Goal: Information Seeking & Learning: Check status

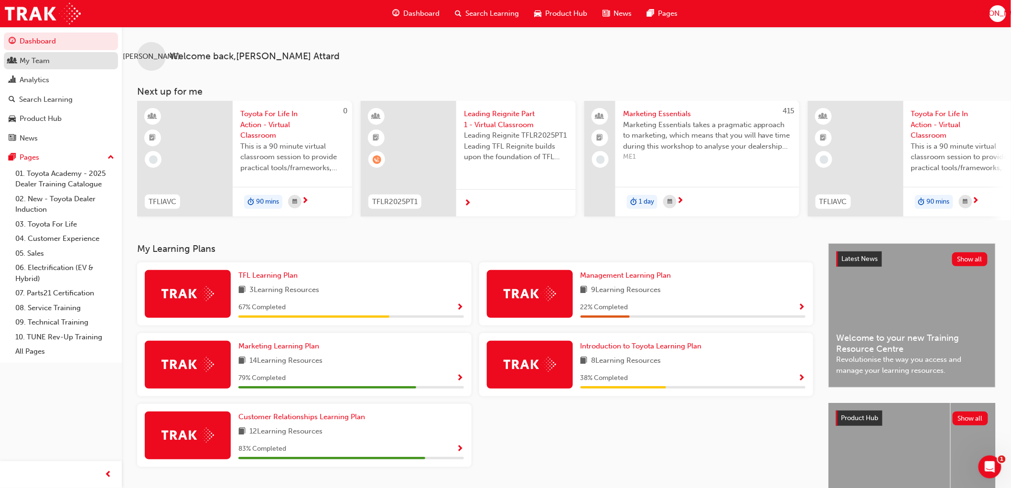
click at [29, 60] on div "My Team" at bounding box center [35, 60] width 30 height 11
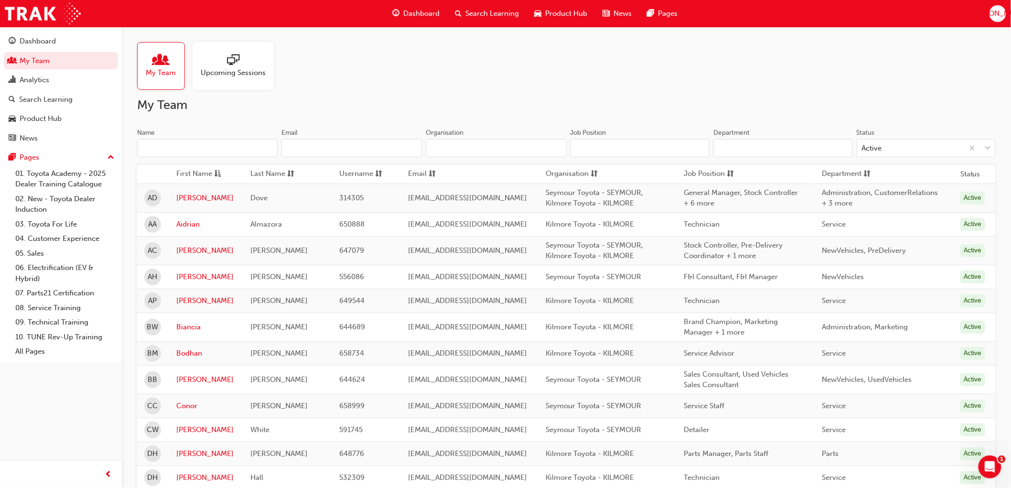
click at [163, 65] on span "people-icon" at bounding box center [161, 60] width 12 height 13
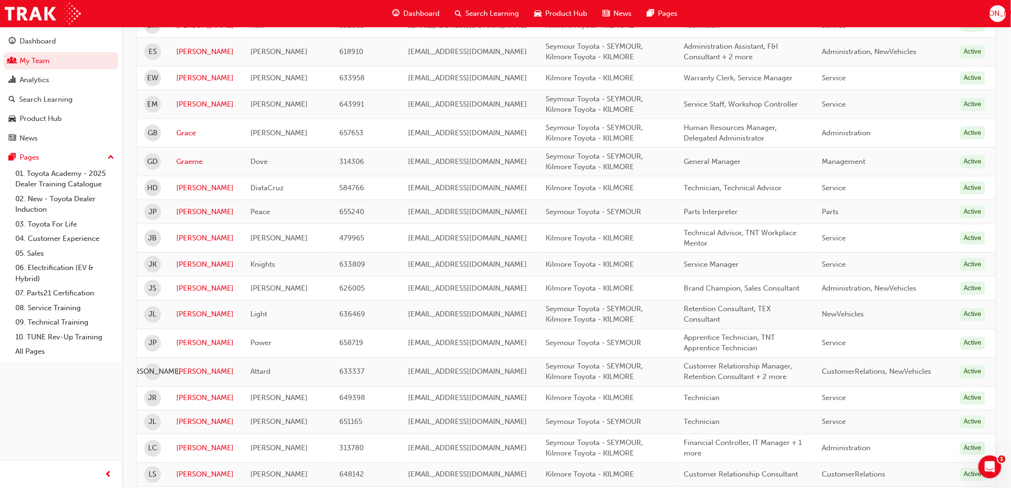
scroll to position [478, 0]
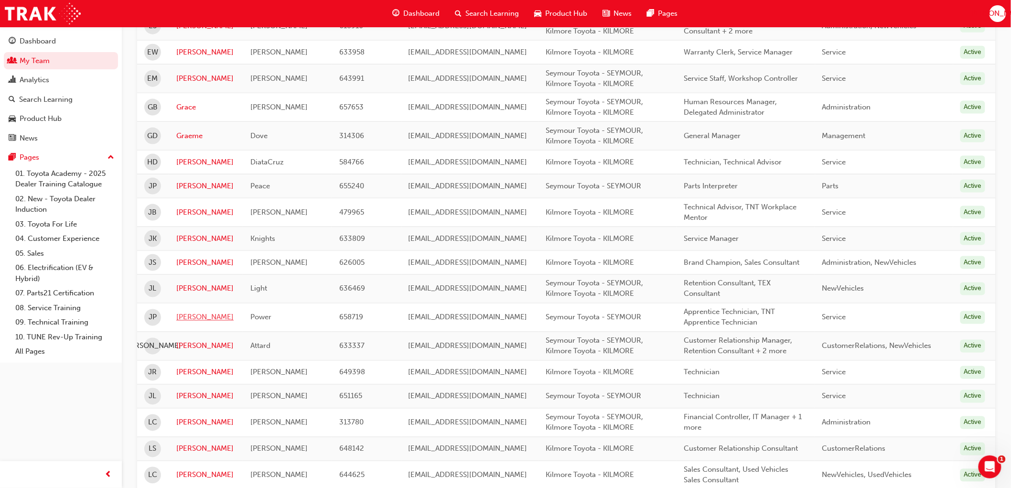
click at [185, 227] on link "[PERSON_NAME]" at bounding box center [206, 317] width 60 height 11
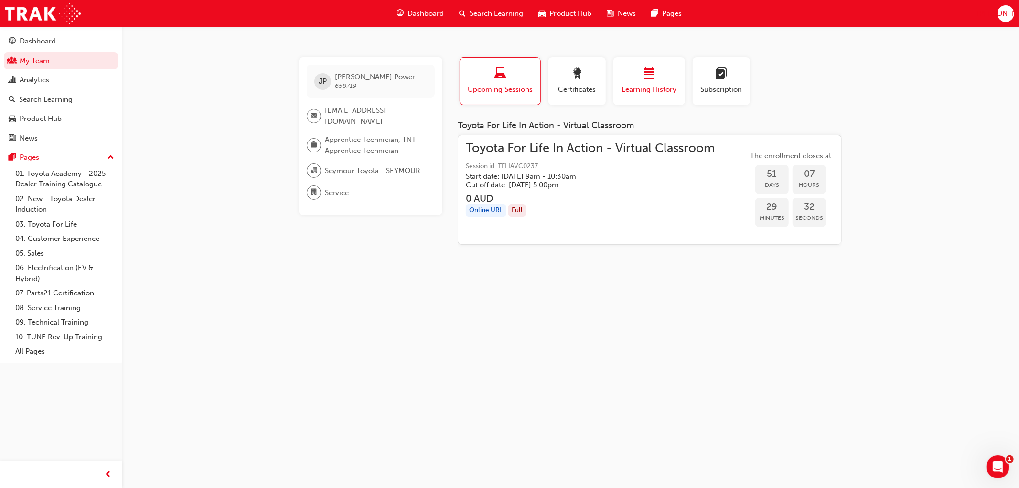
click at [641, 79] on div "button" at bounding box center [649, 75] width 57 height 15
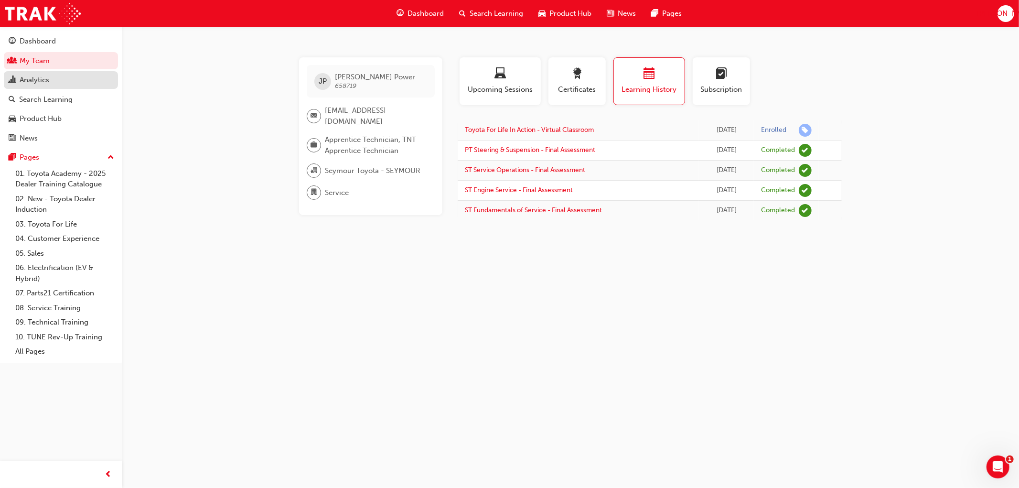
click at [41, 79] on div "Analytics" at bounding box center [35, 80] width 30 height 11
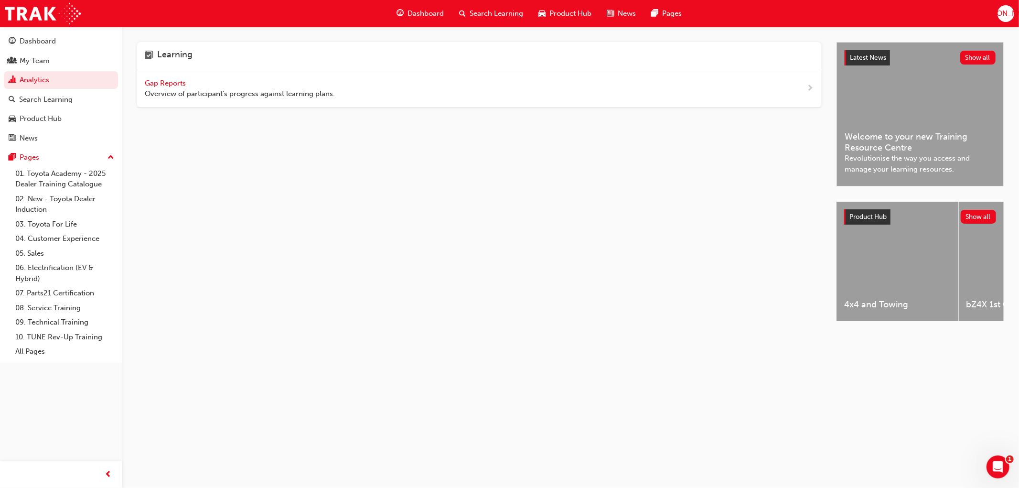
click at [174, 86] on span "Gap Reports" at bounding box center [166, 83] width 43 height 9
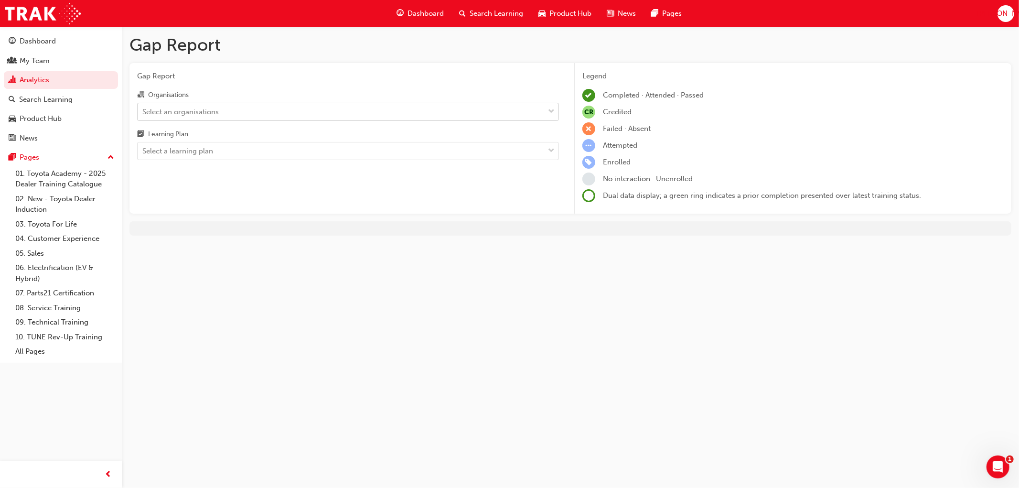
click at [196, 120] on div "Select an organisations" at bounding box center [341, 111] width 407 height 17
click at [143, 115] on input "Organisations Select an organisations" at bounding box center [142, 111] width 1 height 8
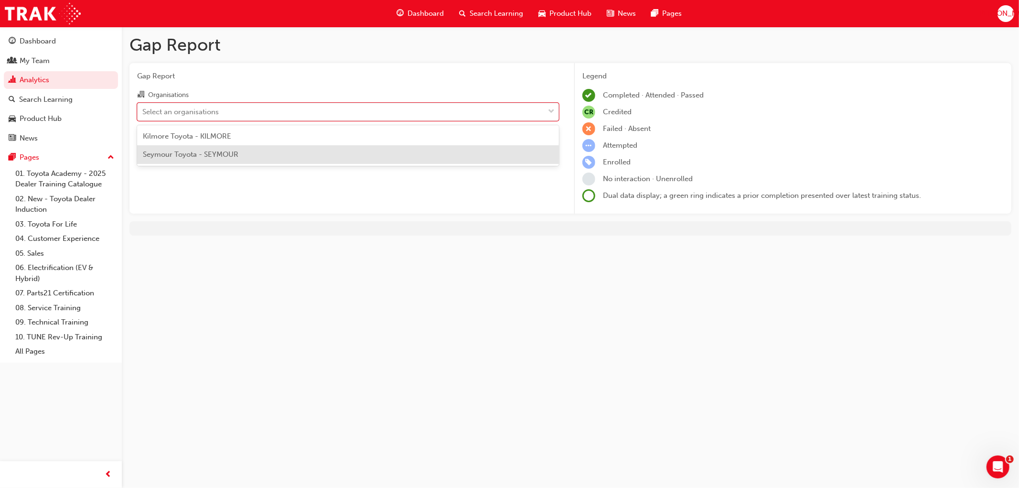
click at [187, 148] on div "Seymour Toyota - SEYMOUR" at bounding box center [348, 154] width 422 height 19
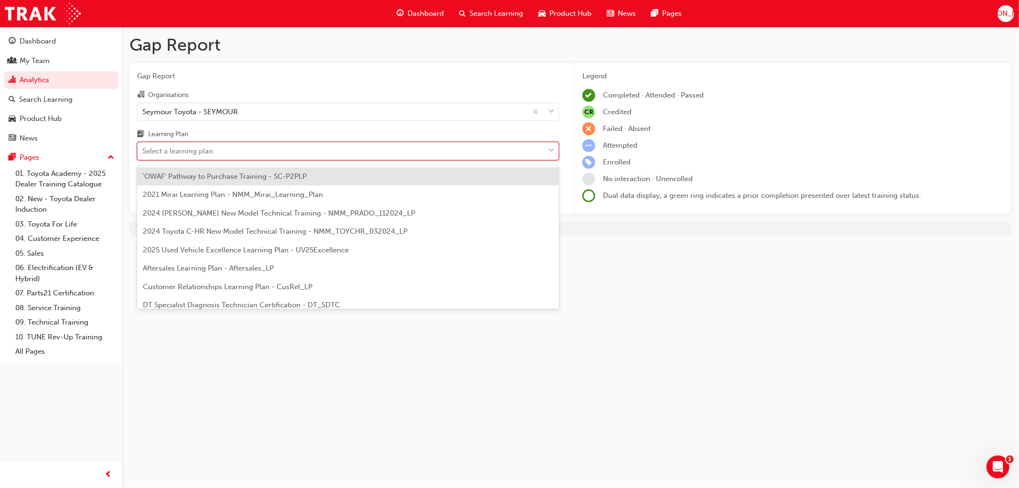
click at [186, 153] on div "Select a learning plan" at bounding box center [177, 151] width 71 height 11
click at [143, 153] on input "Learning Plan option 'OWAF' Pathway to Purchase Training - SC-P2PLP focused, 1 …" at bounding box center [142, 151] width 1 height 8
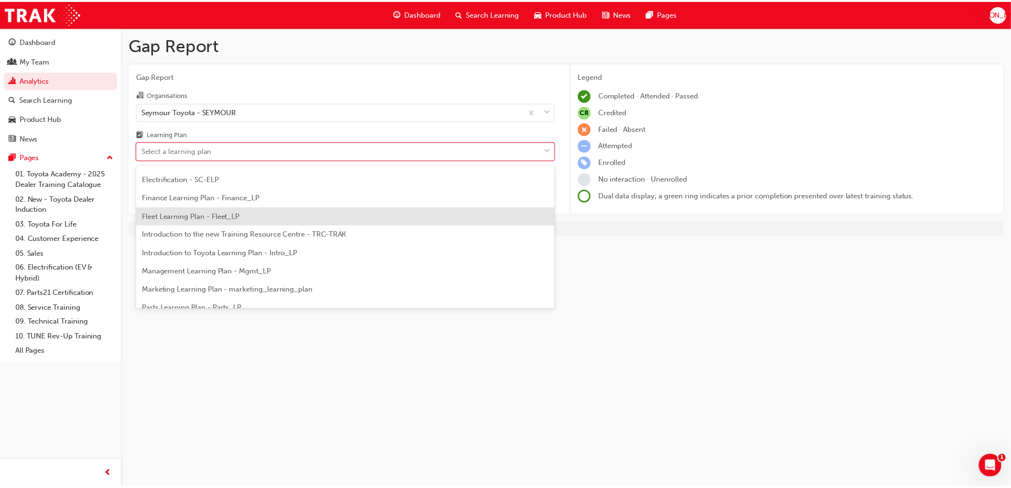
scroll to position [159, 0]
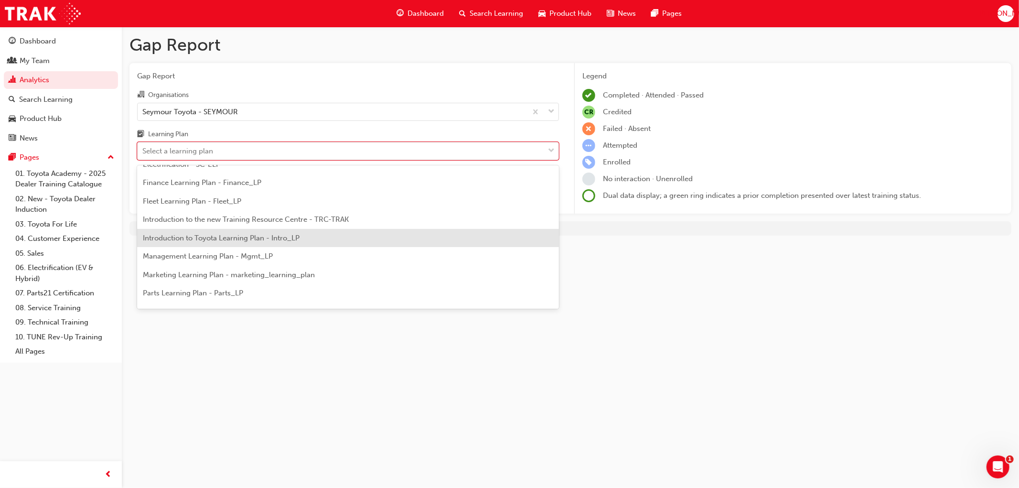
click at [215, 227] on span "Introduction to Toyota Learning Plan - Intro_LP" at bounding box center [221, 238] width 157 height 9
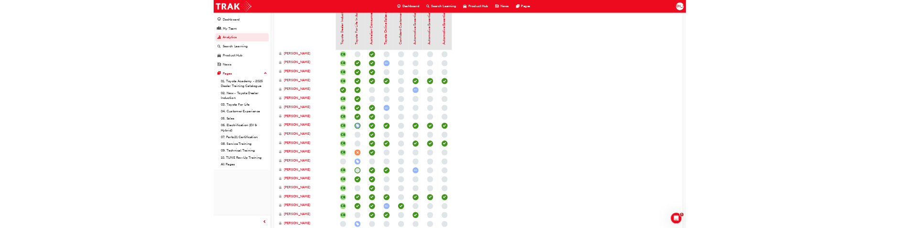
scroll to position [265, 0]
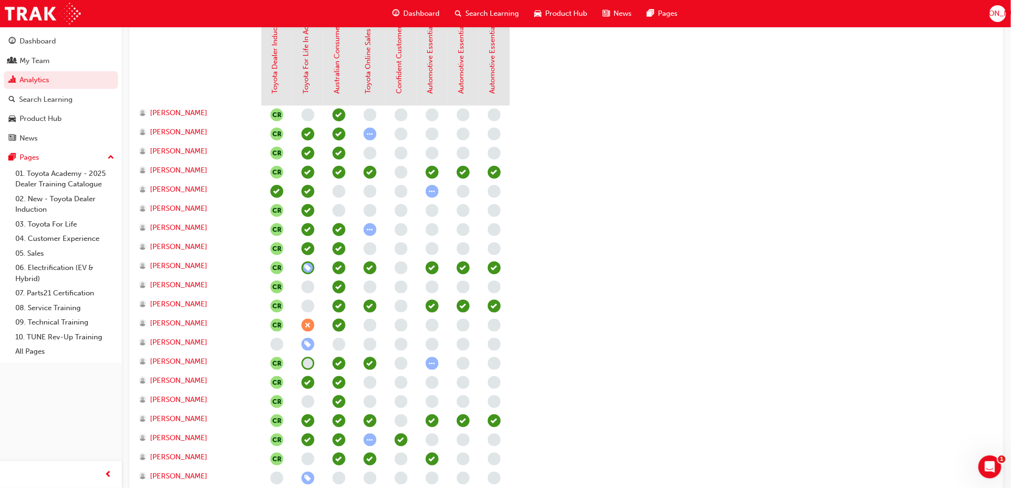
click at [307, 227] on span "learningRecordVerb_ENROLL-icon" at bounding box center [308, 344] width 13 height 13
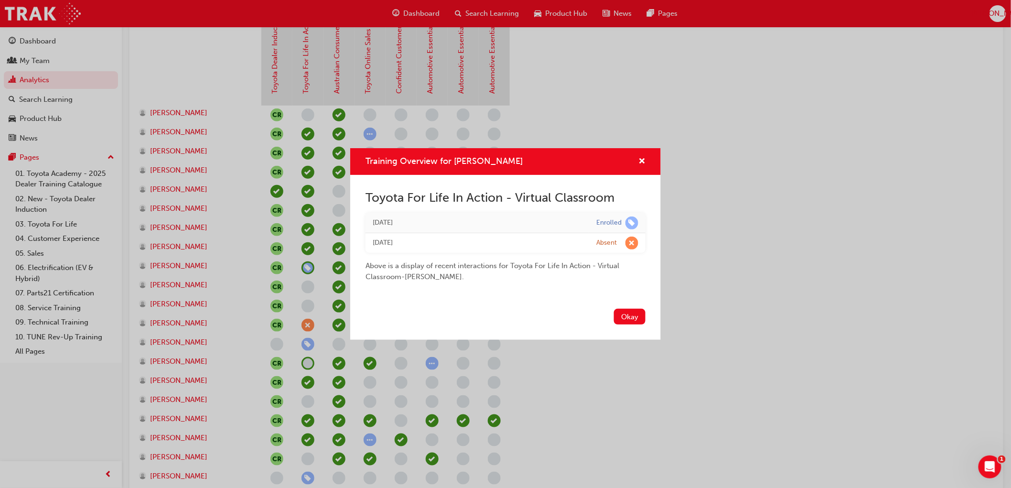
click at [627, 227] on button "Okay" at bounding box center [630, 317] width 32 height 16
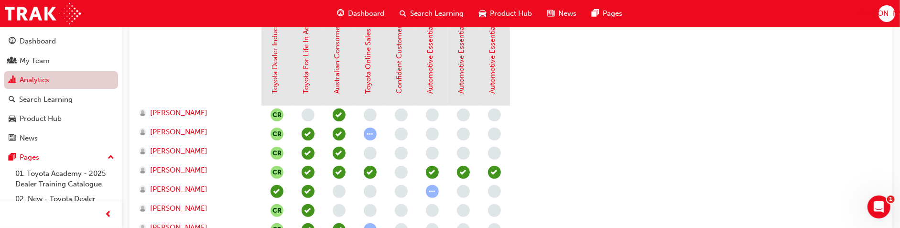
click at [36, 82] on link "Analytics" at bounding box center [61, 80] width 114 height 18
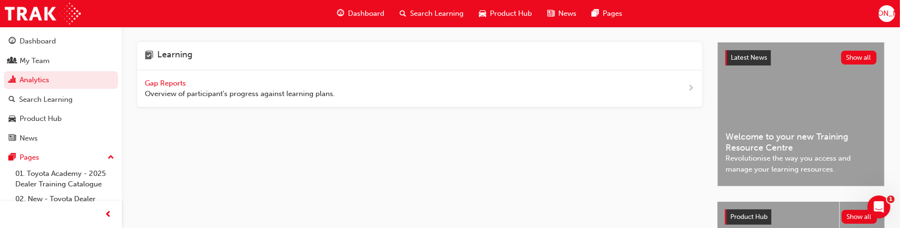
click at [186, 82] on span "Gap Reports" at bounding box center [166, 83] width 43 height 9
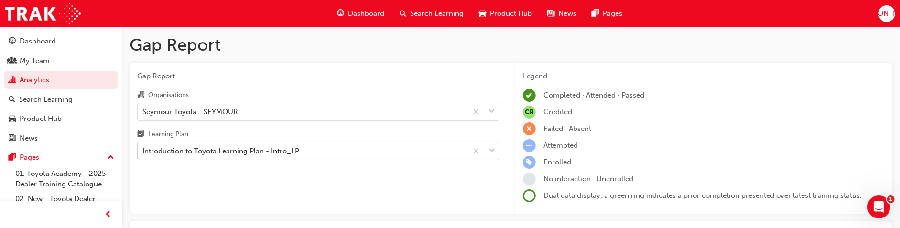
scroll to position [84, 0]
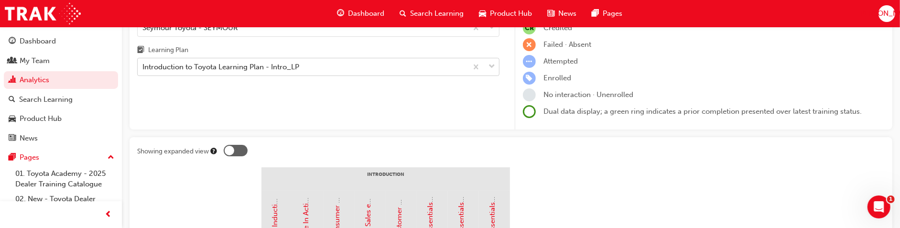
click at [182, 144] on body "Your version of Internet Explorer is outdated and not supported. Please upgrade…" at bounding box center [450, 30] width 900 height 228
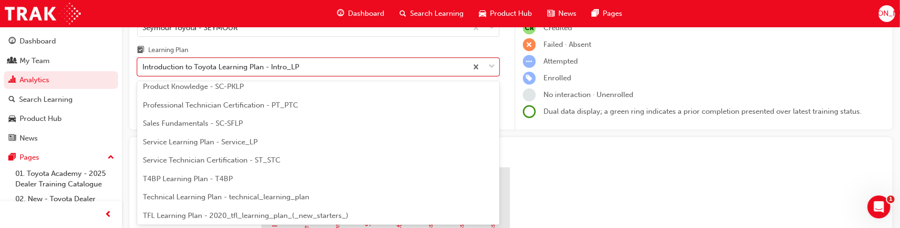
scroll to position [369, 0]
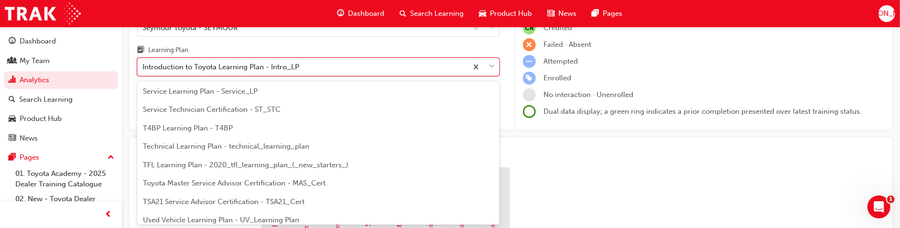
click at [182, 198] on span "TSA21 Service Advisor Certification - TSA21_Cert" at bounding box center [224, 201] width 162 height 9
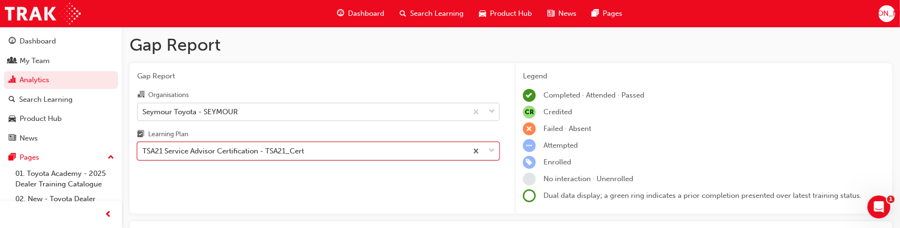
click at [200, 116] on div "Seymour Toyota - SEYMOUR" at bounding box center [190, 111] width 96 height 11
click at [143, 115] on input "Organisations Seymour Toyota - SEYMOUR" at bounding box center [142, 111] width 1 height 8
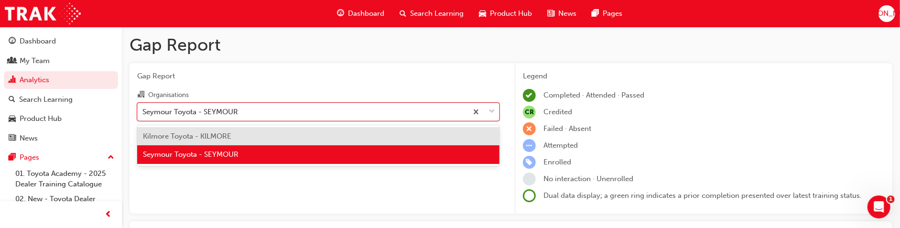
click at [198, 140] on span "Kilmore Toyota - KILMORE" at bounding box center [187, 136] width 88 height 9
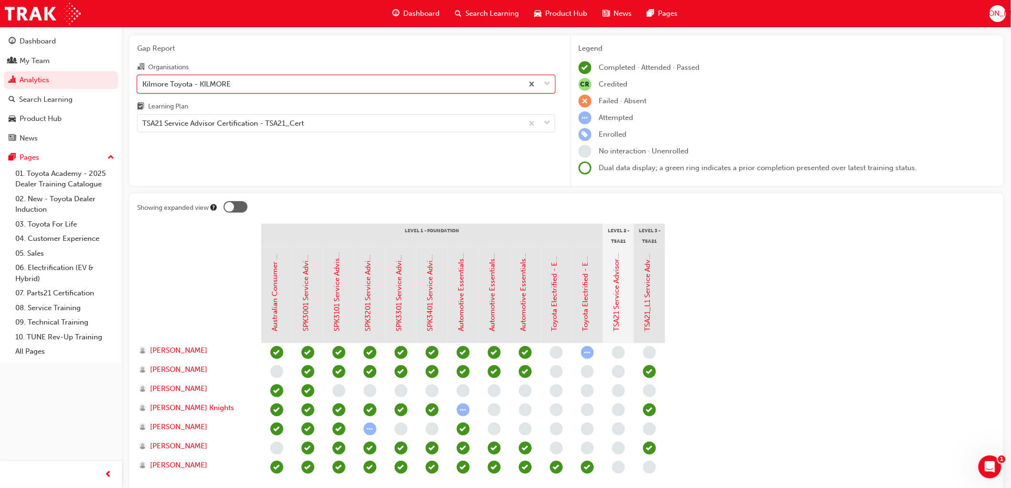
scroll to position [53, 0]
